Goal: Book appointment/travel/reservation

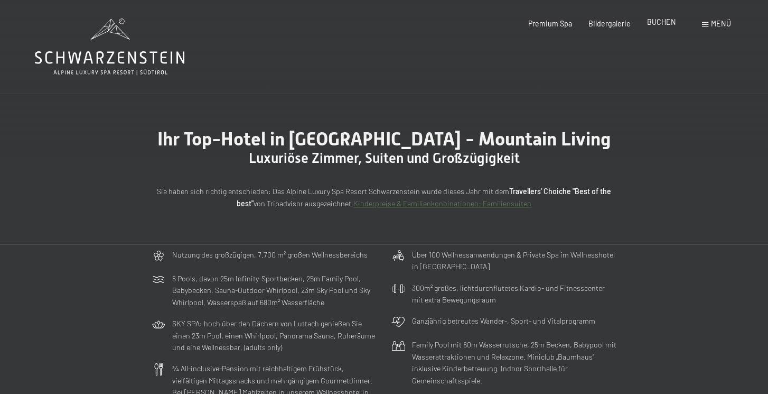
click at [660, 24] on span "BUCHEN" at bounding box center [661, 21] width 29 height 9
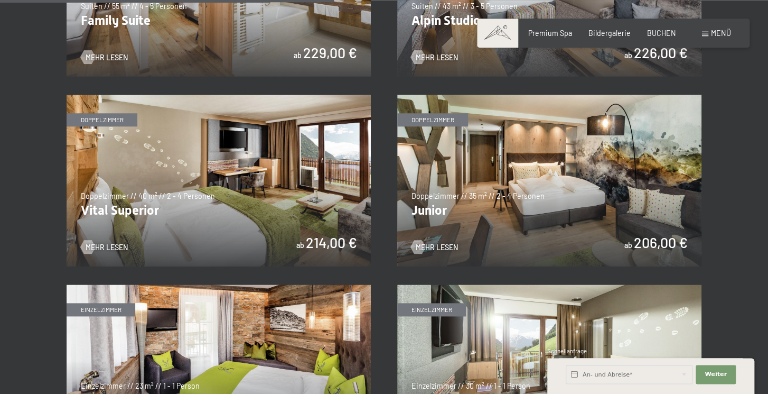
scroll to position [1283, 0]
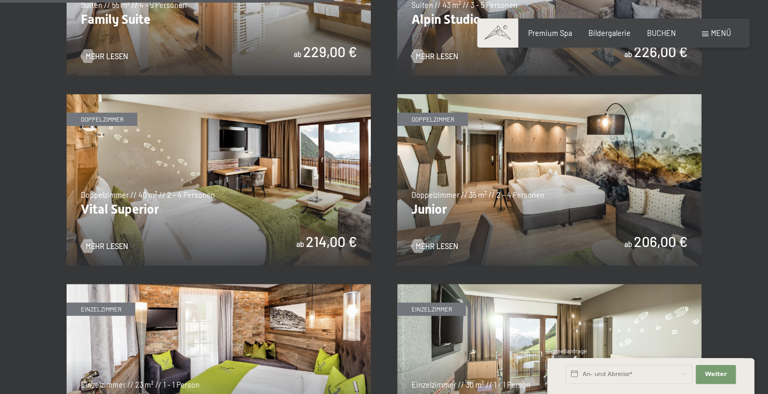
click at [553, 218] on img at bounding box center [549, 179] width 304 height 171
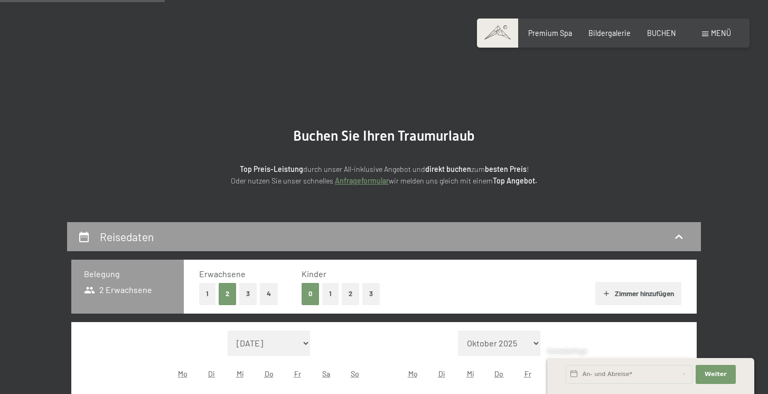
scroll to position [223, 0]
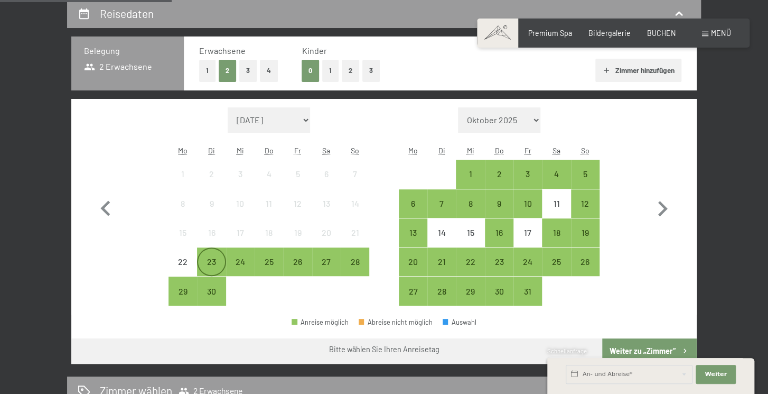
click at [212, 264] on div "23" at bounding box center [211, 270] width 26 height 26
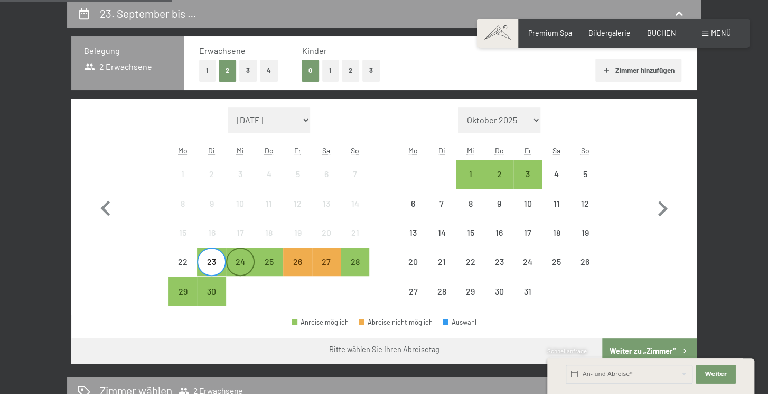
click at [245, 264] on div "24" at bounding box center [240, 270] width 26 height 26
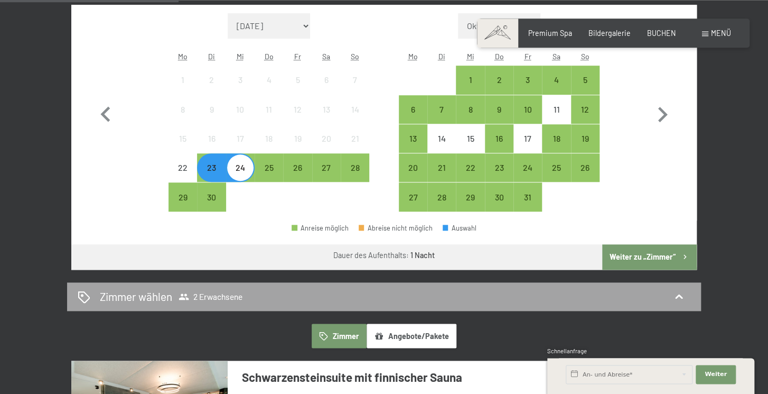
scroll to position [334, 0]
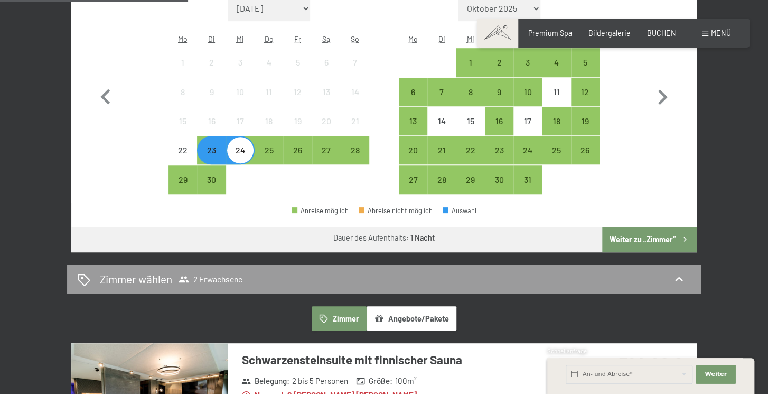
click at [633, 238] on button "Weiter zu „Zimmer“" at bounding box center [649, 239] width 95 height 25
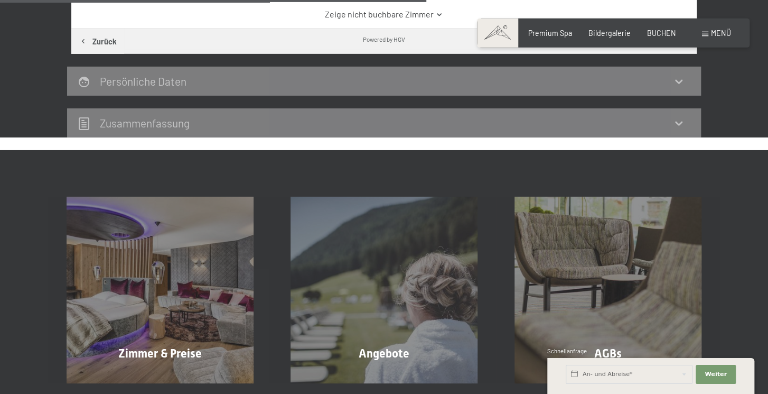
scroll to position [668, 0]
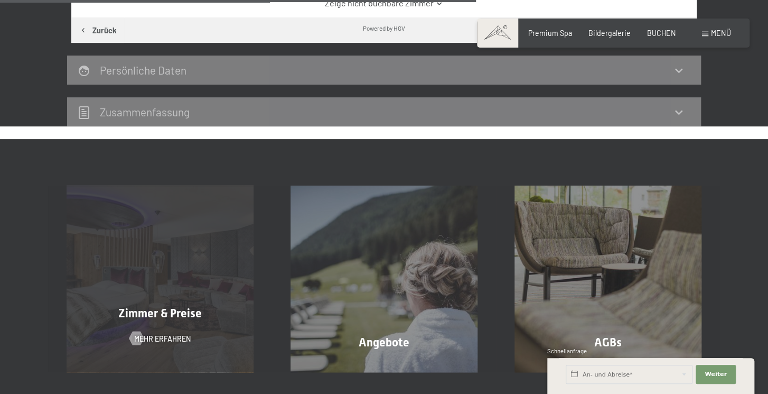
click at [176, 306] on span "Zimmer & Preise" at bounding box center [159, 312] width 83 height 13
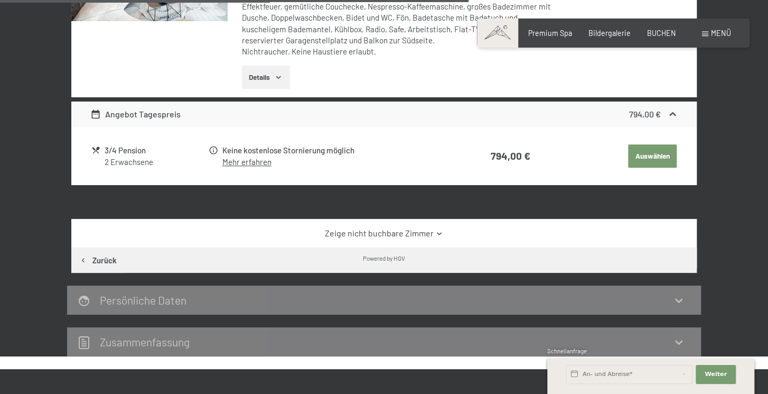
scroll to position [277, 0]
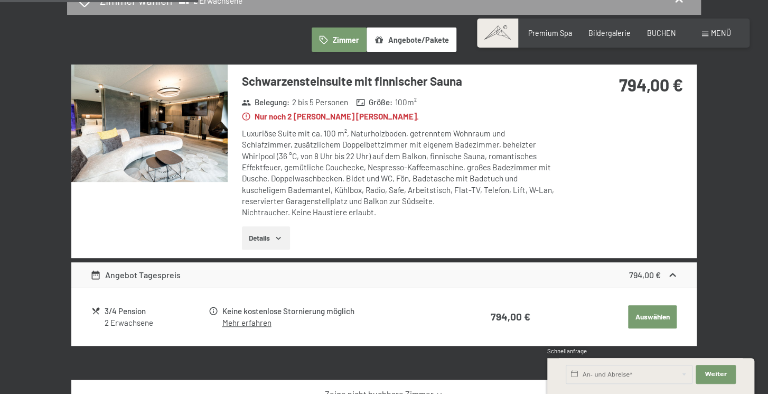
click at [280, 226] on label "Einwilligung Marketing*" at bounding box center [322, 227] width 92 height 11
click at [276, 226] on input "Einwilligung Marketing*" at bounding box center [271, 227] width 11 height 11
checkbox input "false"
click at [278, 234] on icon "button" at bounding box center [278, 238] width 8 height 8
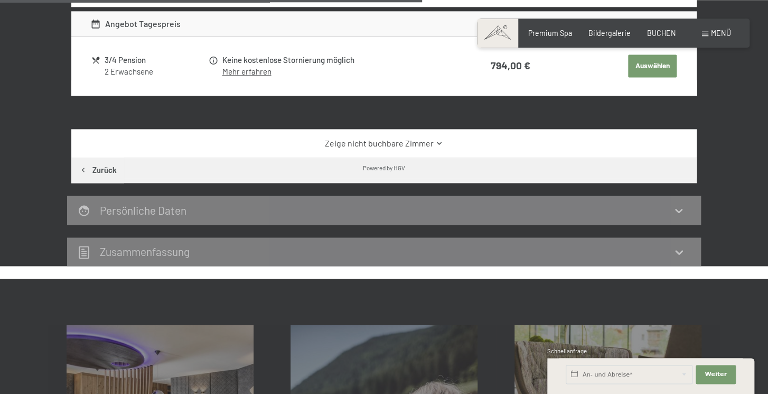
scroll to position [668, 0]
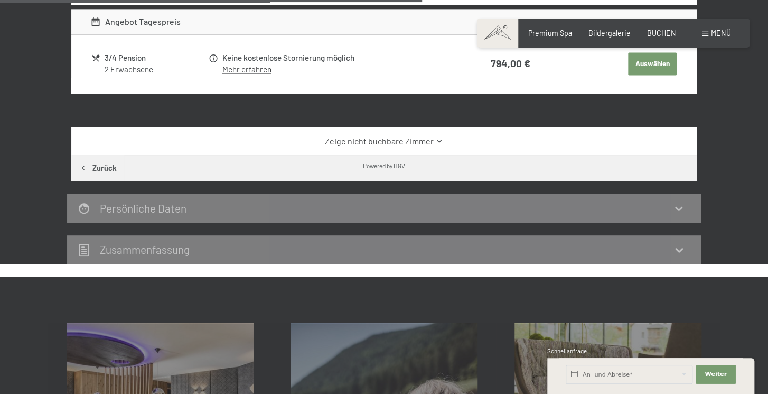
click at [438, 140] on icon at bounding box center [439, 141] width 4 height 3
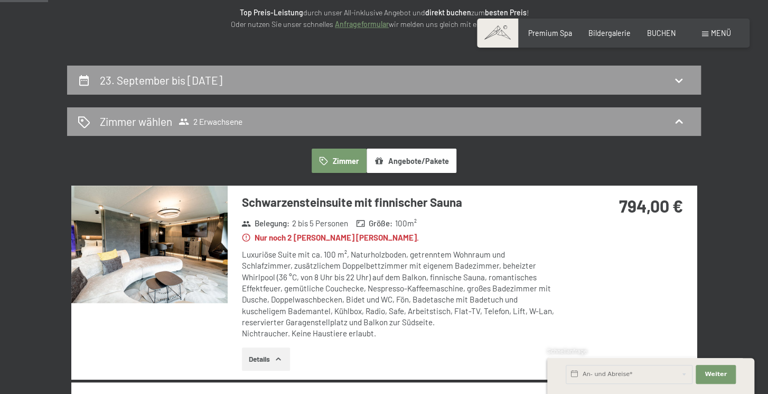
scroll to position [55, 0]
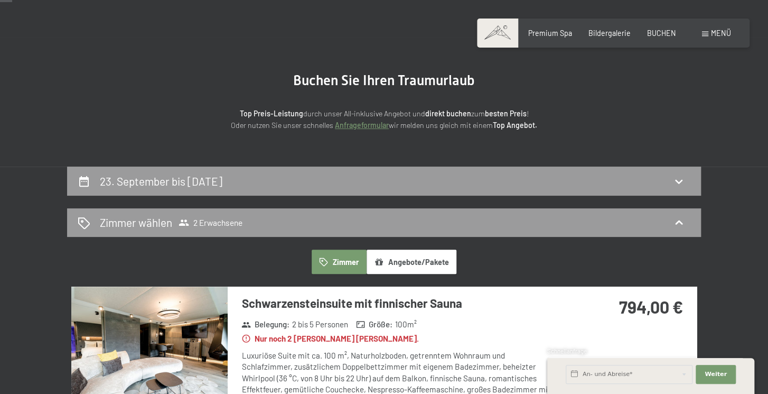
click at [406, 263] on button "Angebote/Pakete" at bounding box center [412, 261] width 90 height 24
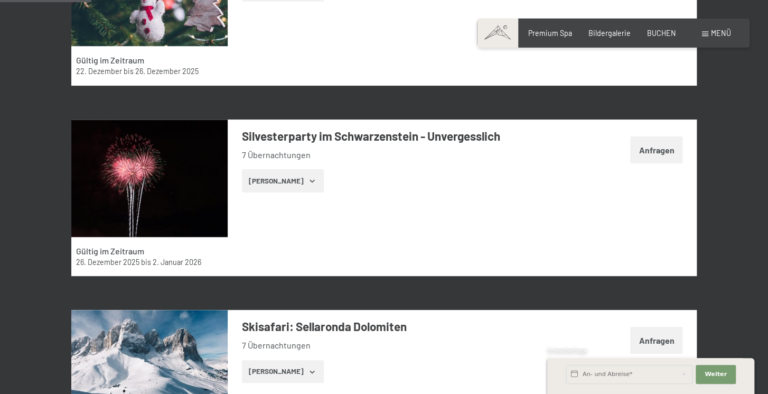
scroll to position [223, 0]
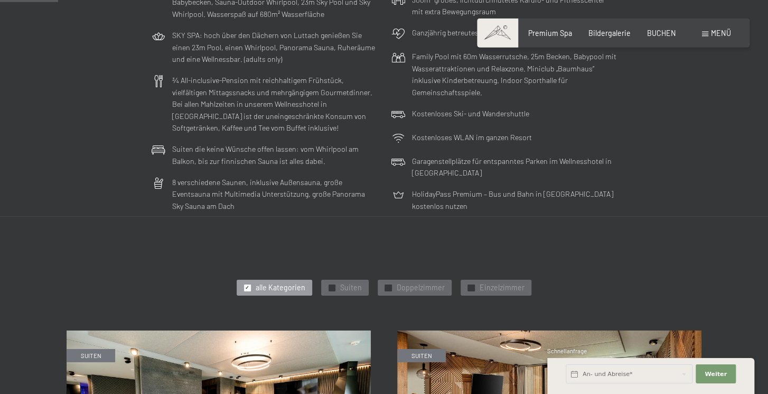
scroll to position [223, 0]
